Goal: Go to known website: Access a specific website the user already knows

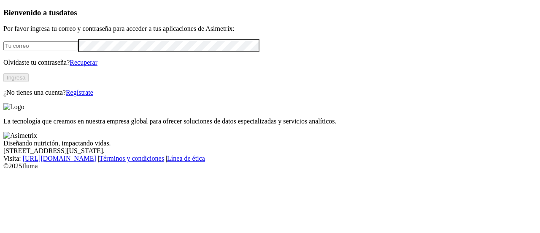
type input "viviana.henao@opav.co"
click at [29, 82] on button "Ingresa" at bounding box center [15, 77] width 25 height 9
